Goal: Check status

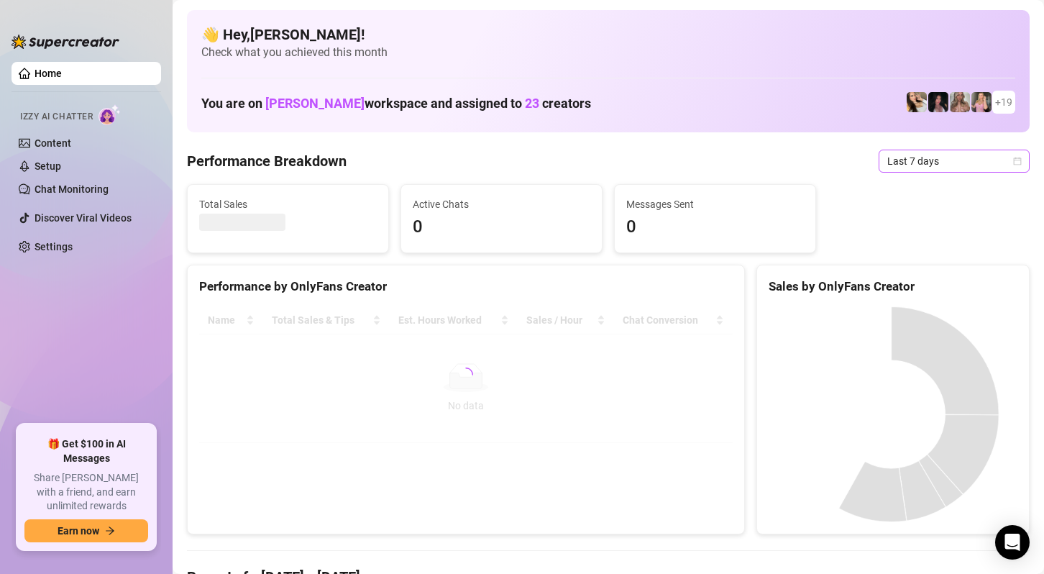
click at [946, 160] on span "Last 7 days" at bounding box center [954, 161] width 134 height 22
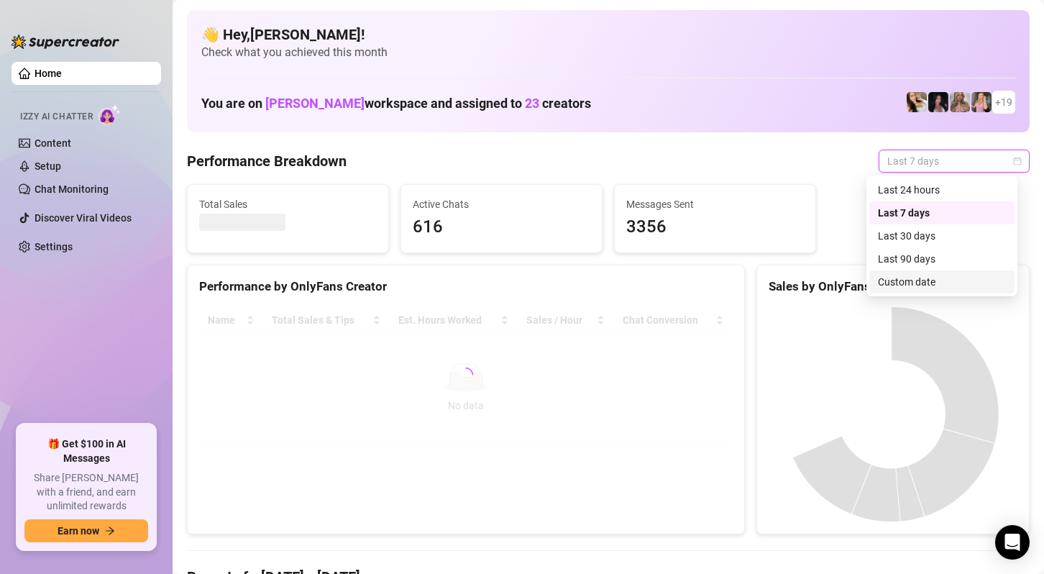
click at [940, 281] on div "Custom date" at bounding box center [942, 282] width 128 height 16
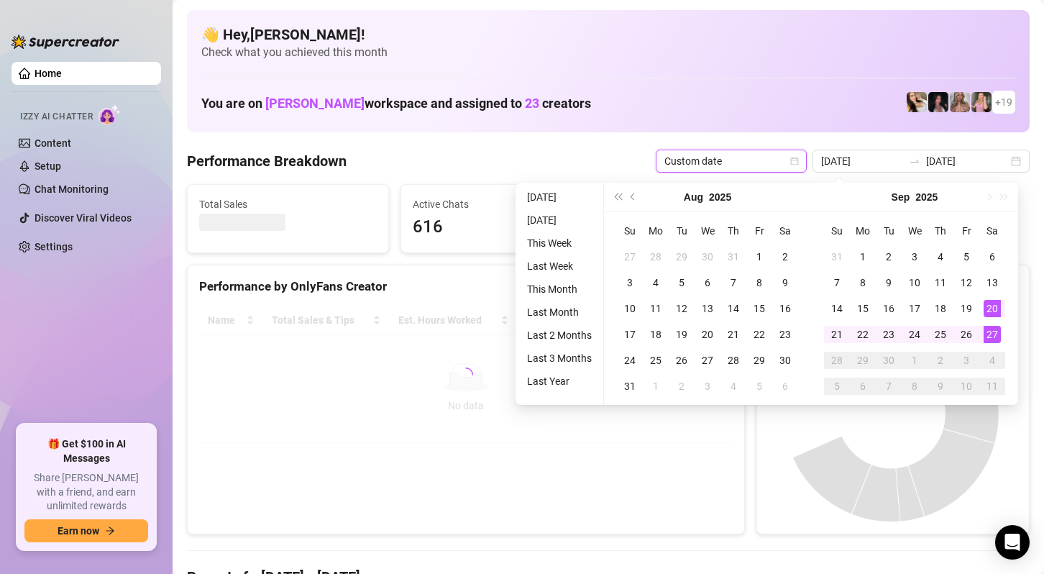
type input "[DATE]"
click at [870, 86] on div "👋 Hey, [PERSON_NAME] ! Check what you achieved this month You are on [PERSON_NA…" at bounding box center [608, 71] width 843 height 122
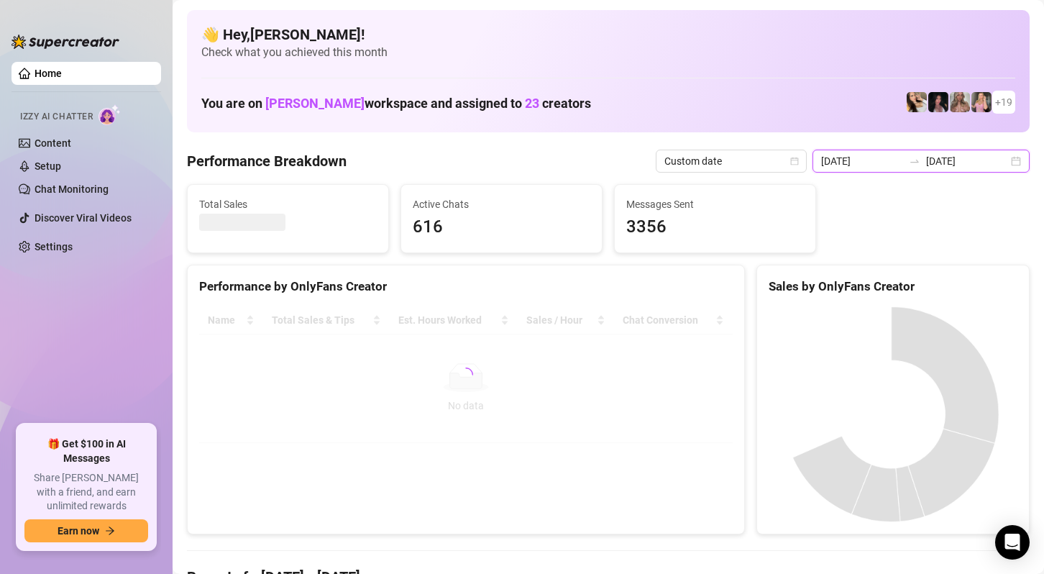
click at [948, 167] on input "[DATE]" at bounding box center [967, 161] width 82 height 16
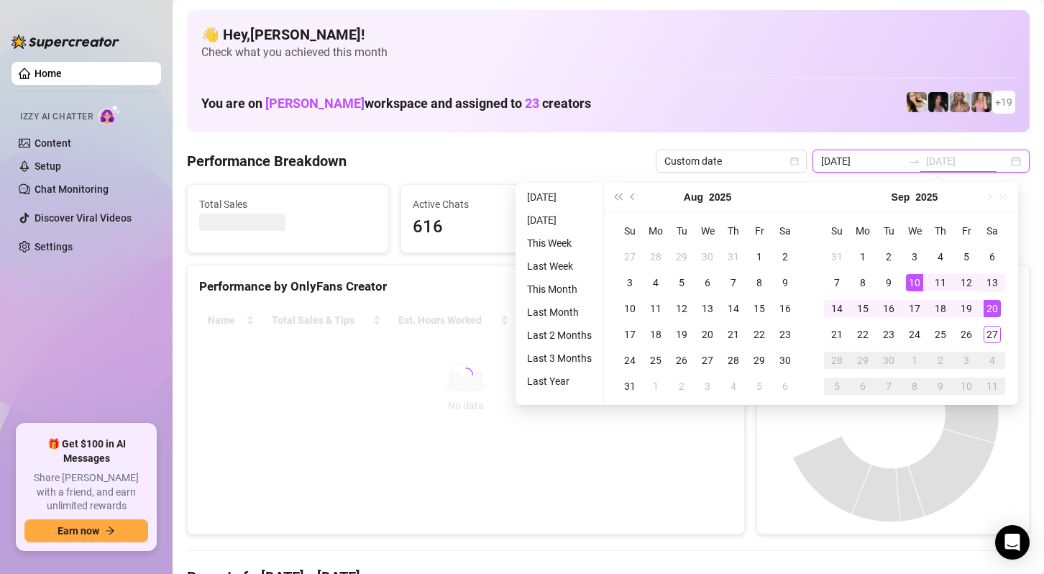
type input "[DATE]"
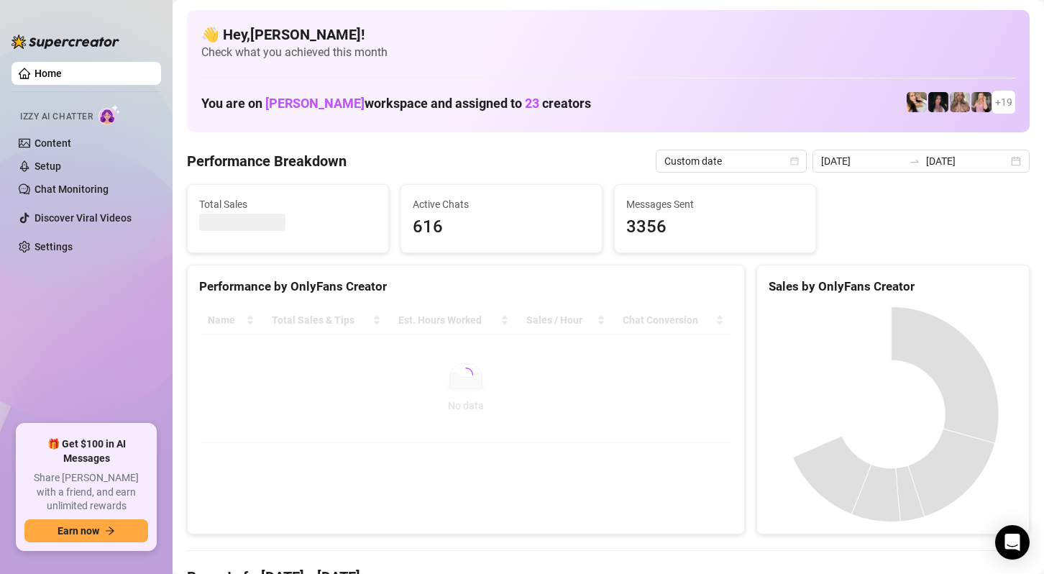
click at [800, 84] on div "👋 Hey, [PERSON_NAME] ! Check what you achieved this month You are on [PERSON_NA…" at bounding box center [608, 71] width 843 height 122
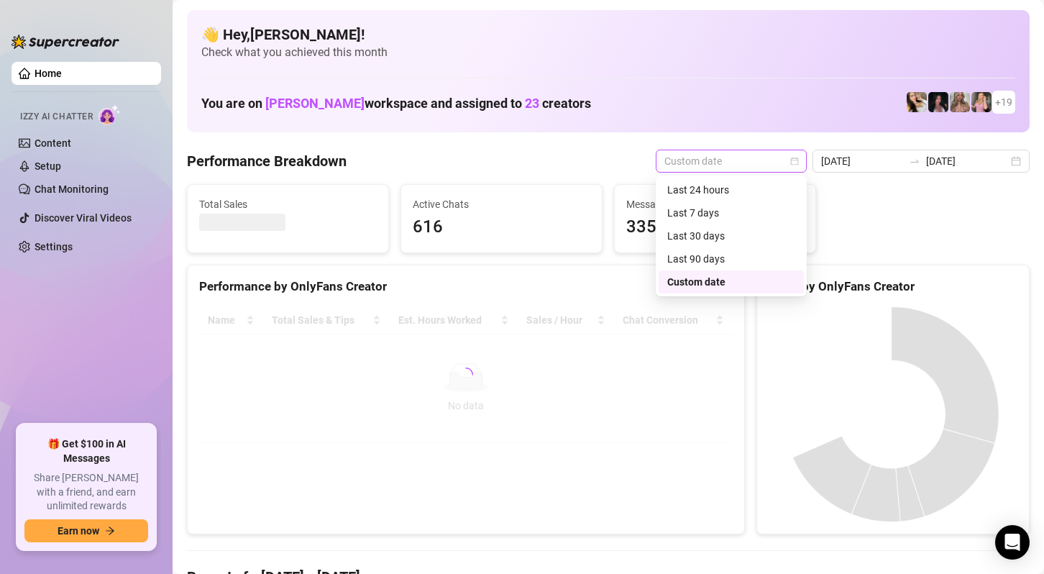
click at [785, 155] on span "Custom date" at bounding box center [731, 161] width 134 height 22
click at [736, 184] on div "Last 24 hours" at bounding box center [731, 190] width 128 height 16
